Goal: Check status: Verify the current state of an ongoing process or item

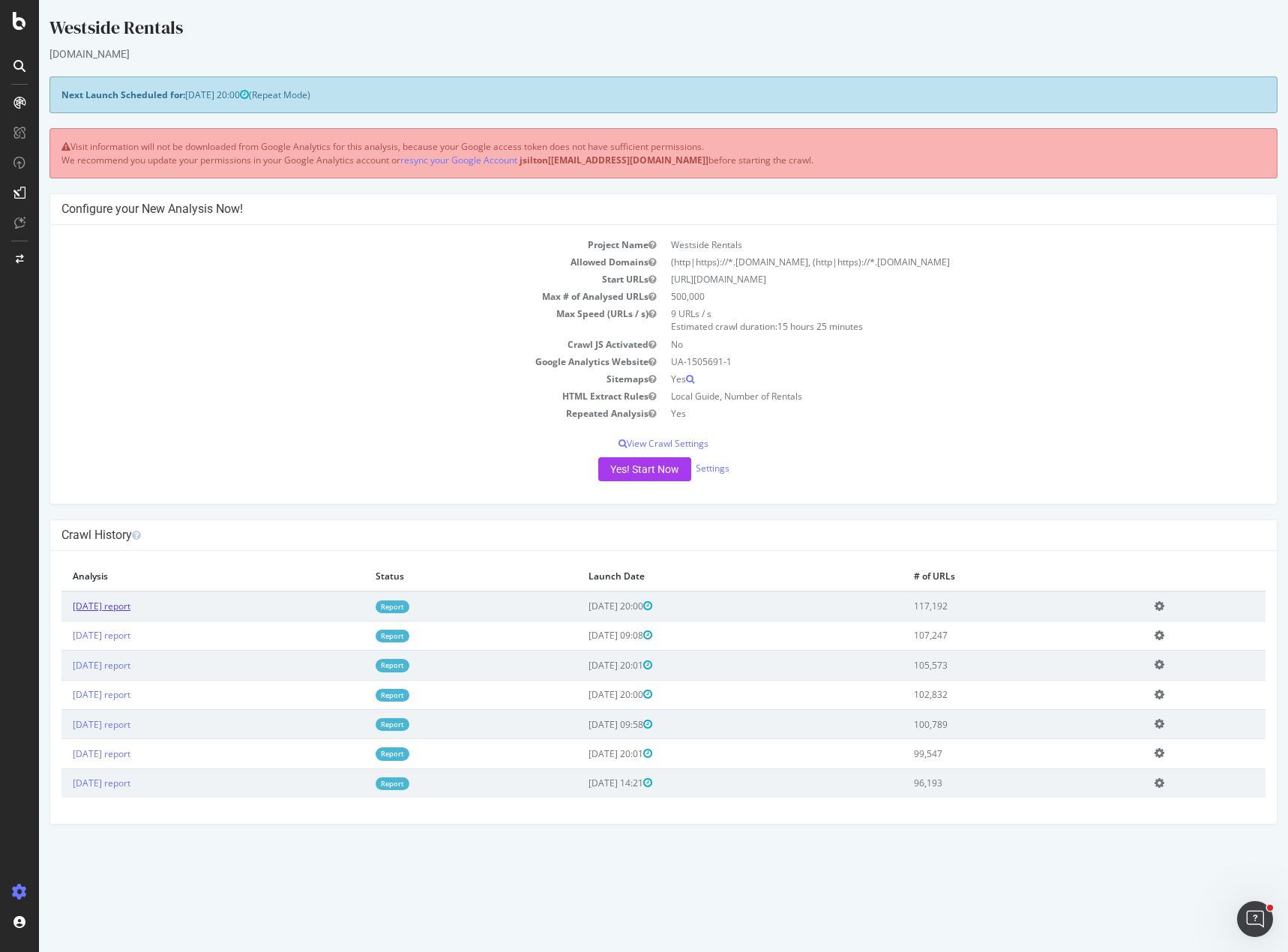
click at [126, 608] on link "[DATE] report" at bounding box center [101, 606] width 58 height 13
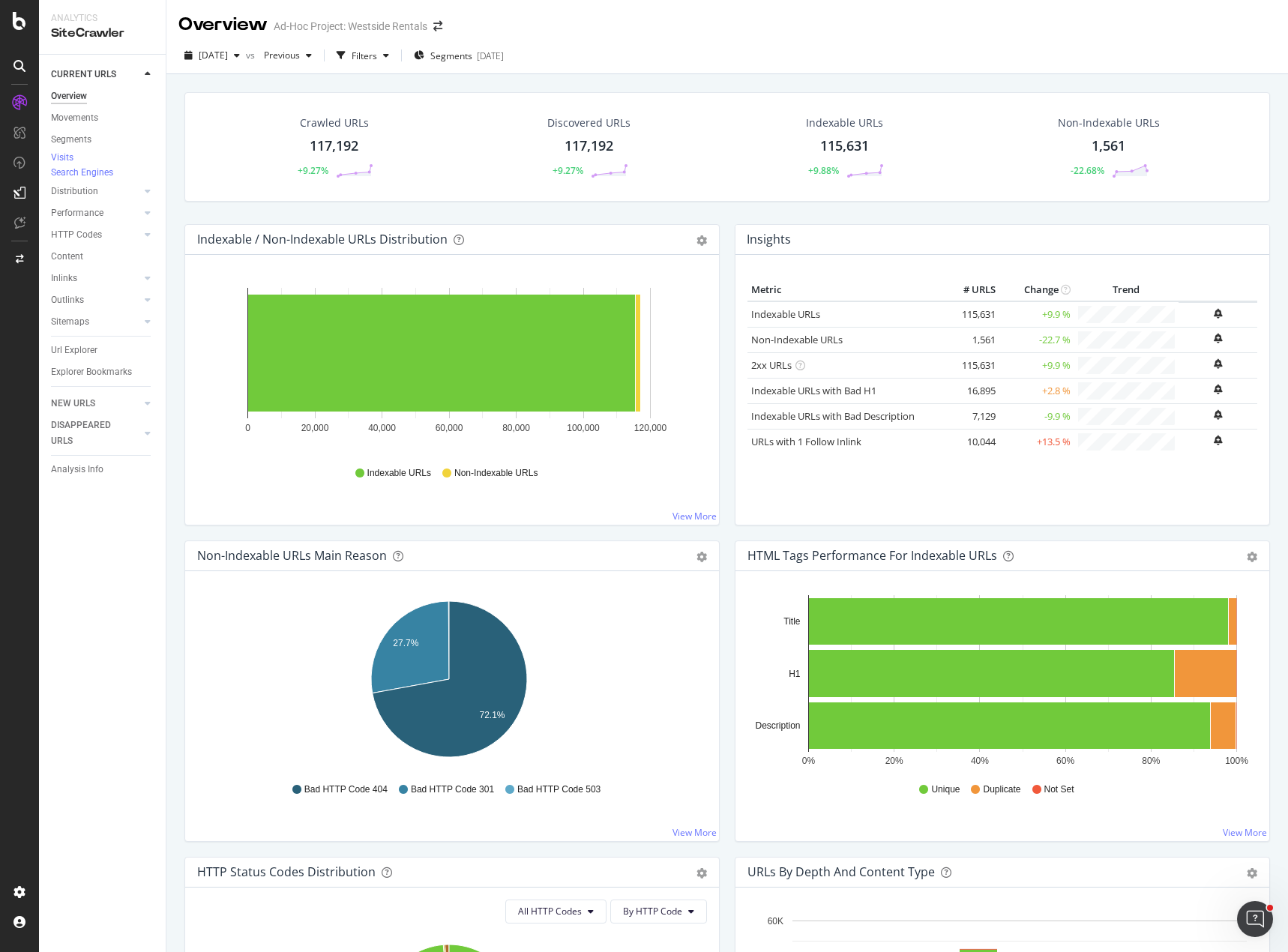
click at [840, 208] on div "Crawled URLs 117,192 +9.27% Discovered URLs 117,192 +9.27% Indexable URLs 115,6…" at bounding box center [727, 158] width 1100 height 132
click at [1092, 42] on div "[DATE] vs Previous Filters Segments [DATE]" at bounding box center [727, 56] width 1121 height 37
